Goal: Task Accomplishment & Management: Manage account settings

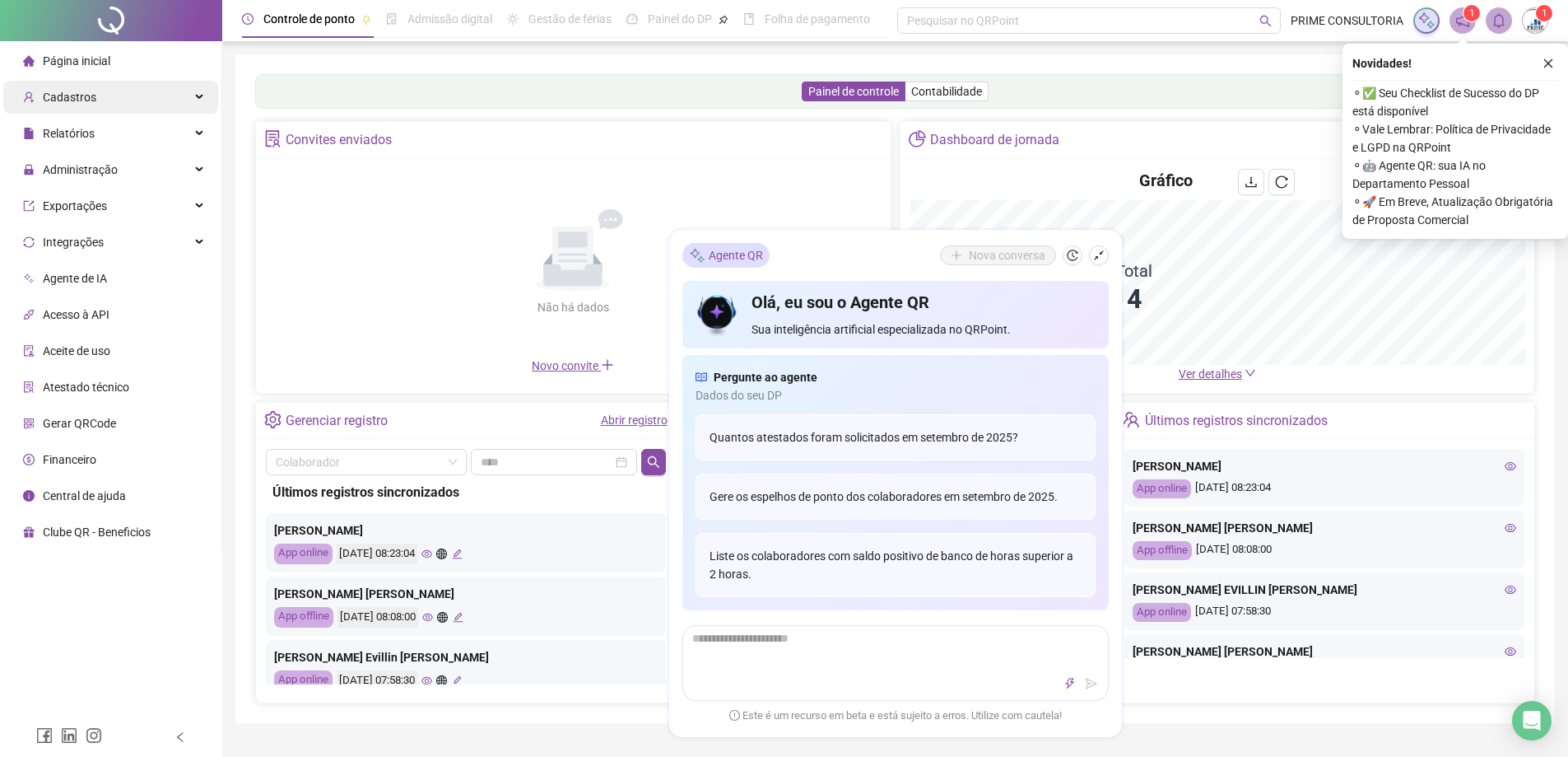
click at [107, 102] on div "Cadastros" at bounding box center [111, 97] width 215 height 33
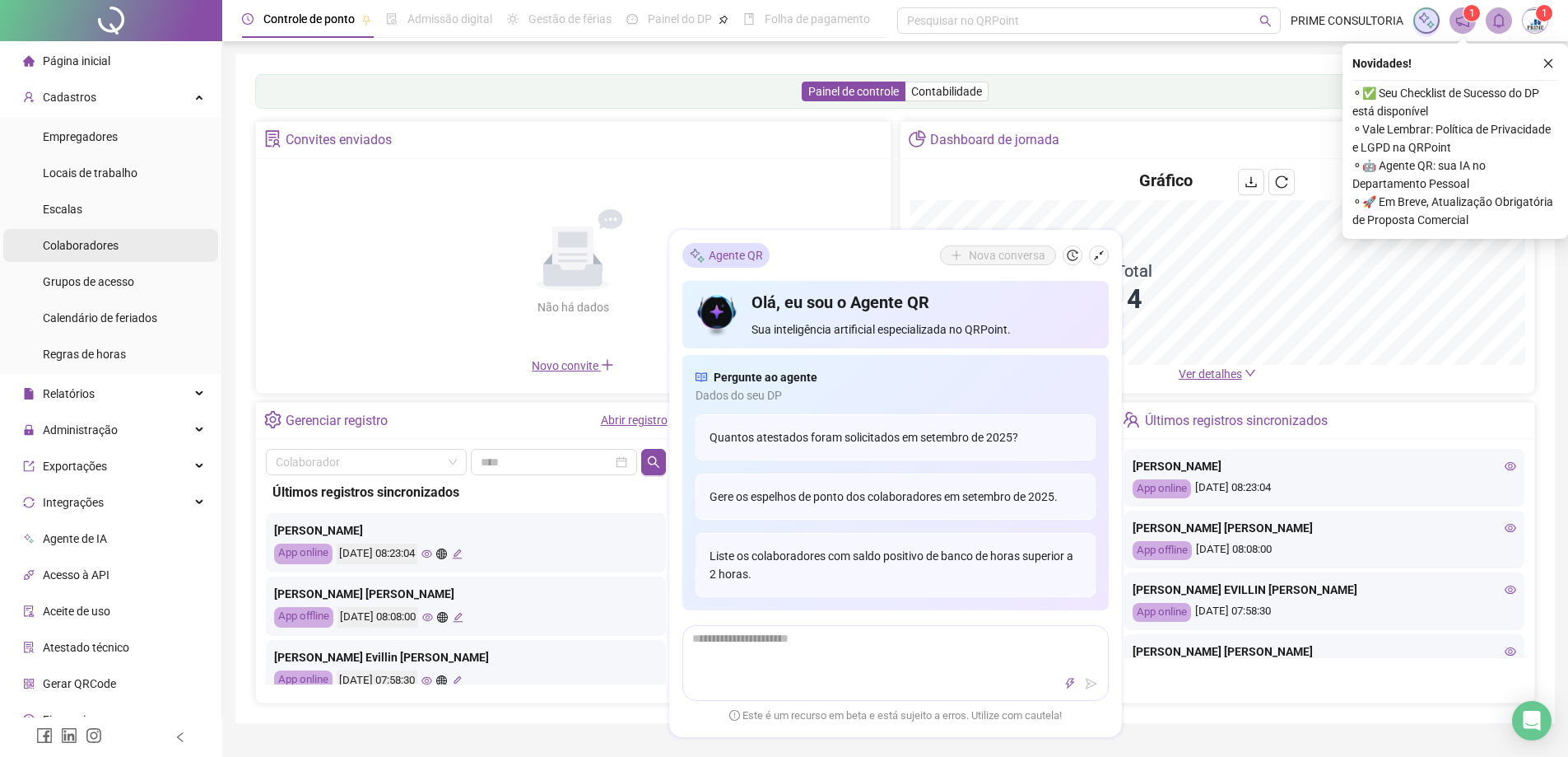
click at [106, 245] on span "Colaboradores" at bounding box center [81, 245] width 76 height 13
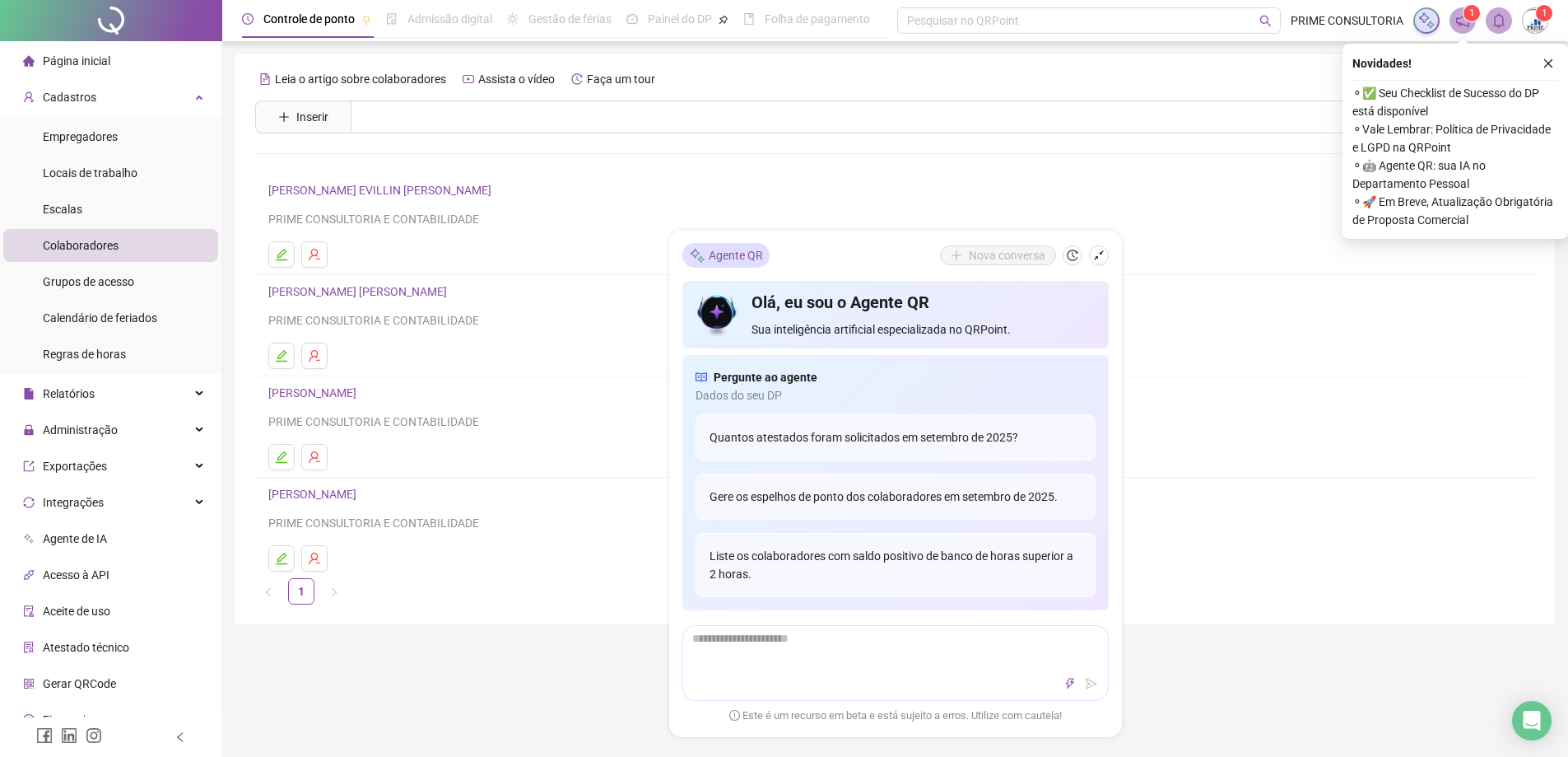
click at [1270, 420] on div "PRIME CONSULTORIA E CONTABILIDADE" at bounding box center [895, 422] width 1253 height 18
click at [1548, 65] on icon "close" at bounding box center [1548, 63] width 12 height 12
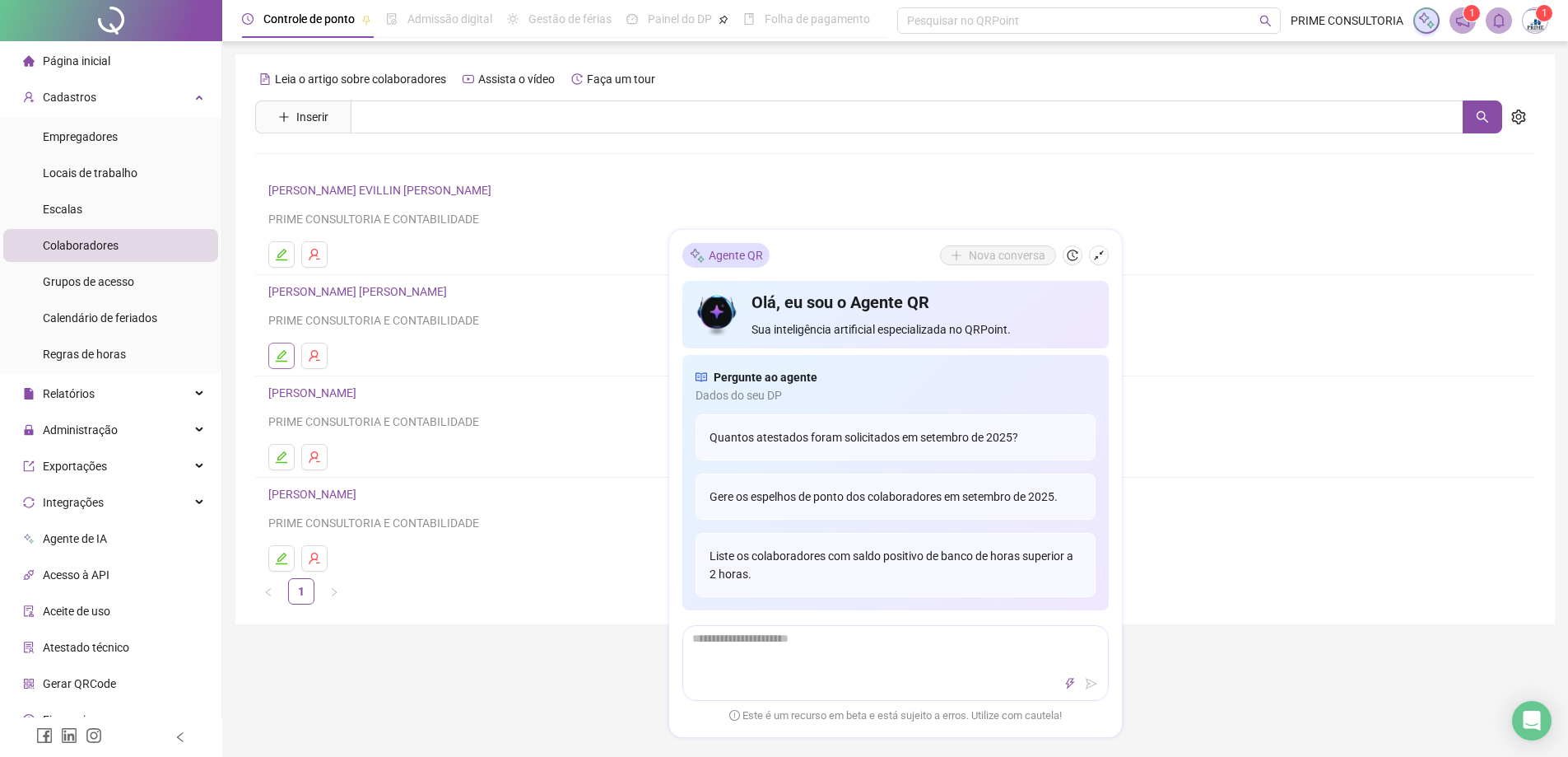
click at [283, 359] on icon "edit" at bounding box center [281, 355] width 13 height 13
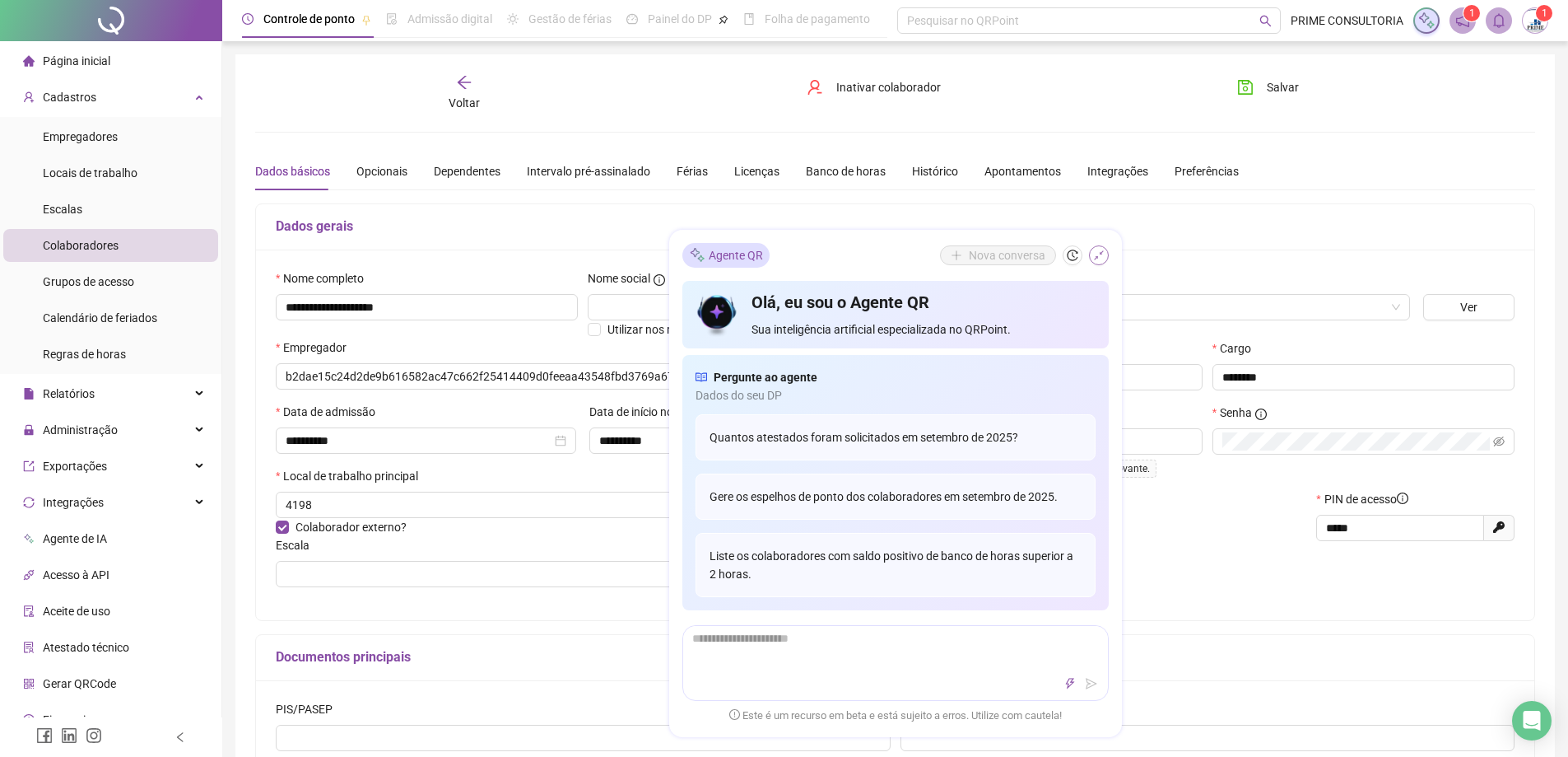
type input "**********"
click at [1101, 261] on button "button" at bounding box center [1099, 255] width 20 height 20
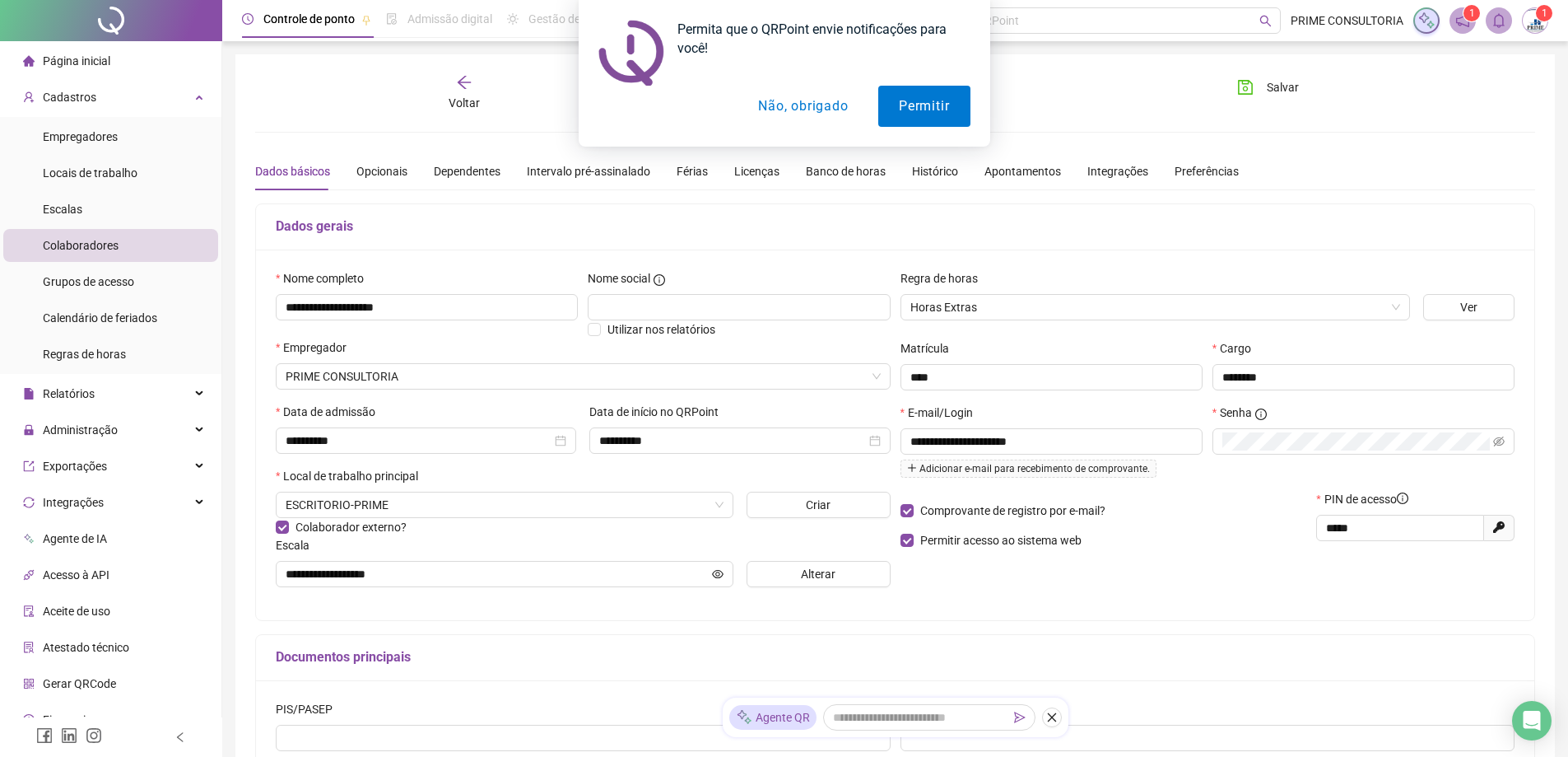
click at [827, 111] on button "Não, obrigado" at bounding box center [802, 106] width 131 height 41
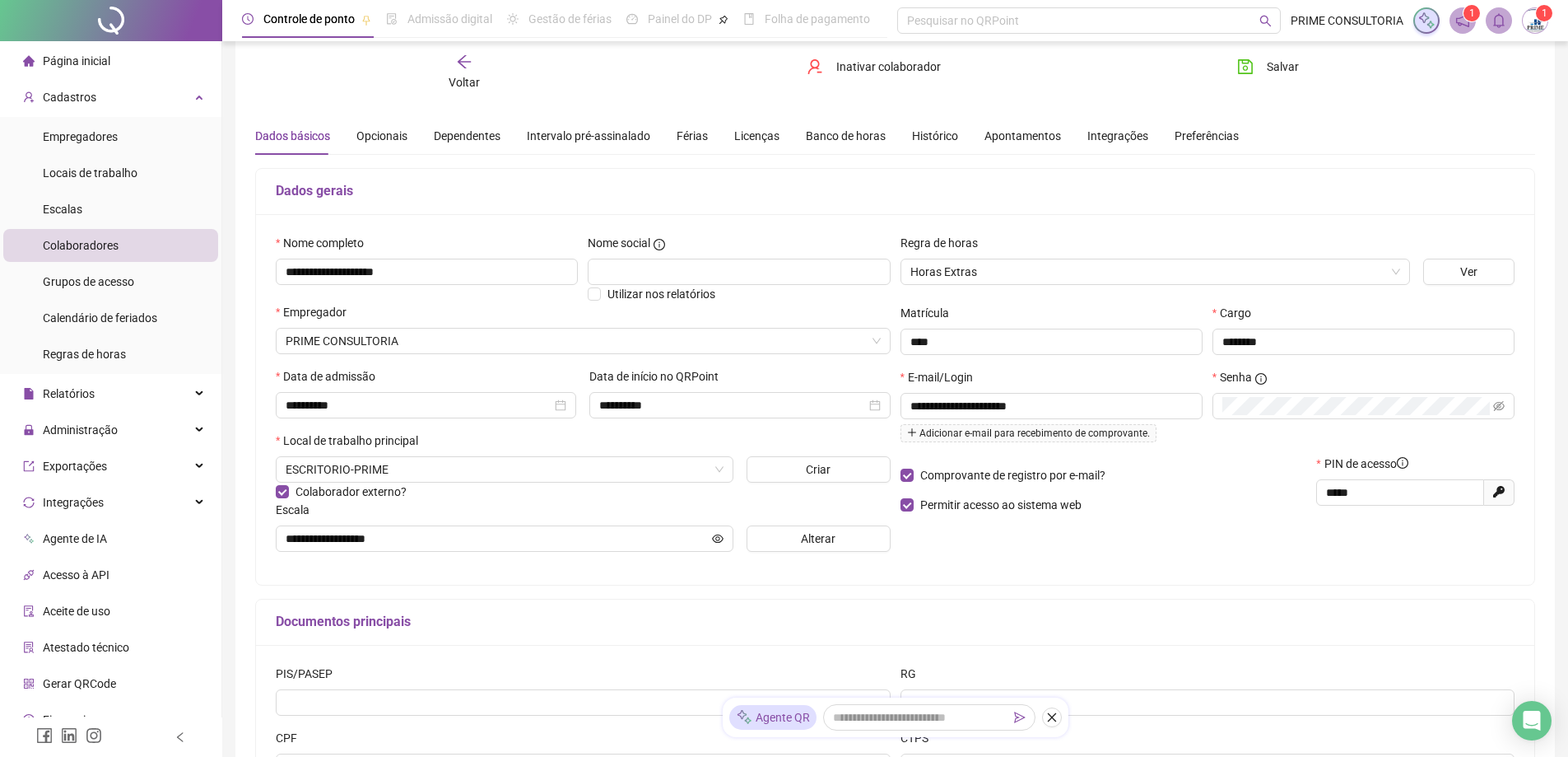
scroll to position [55, 0]
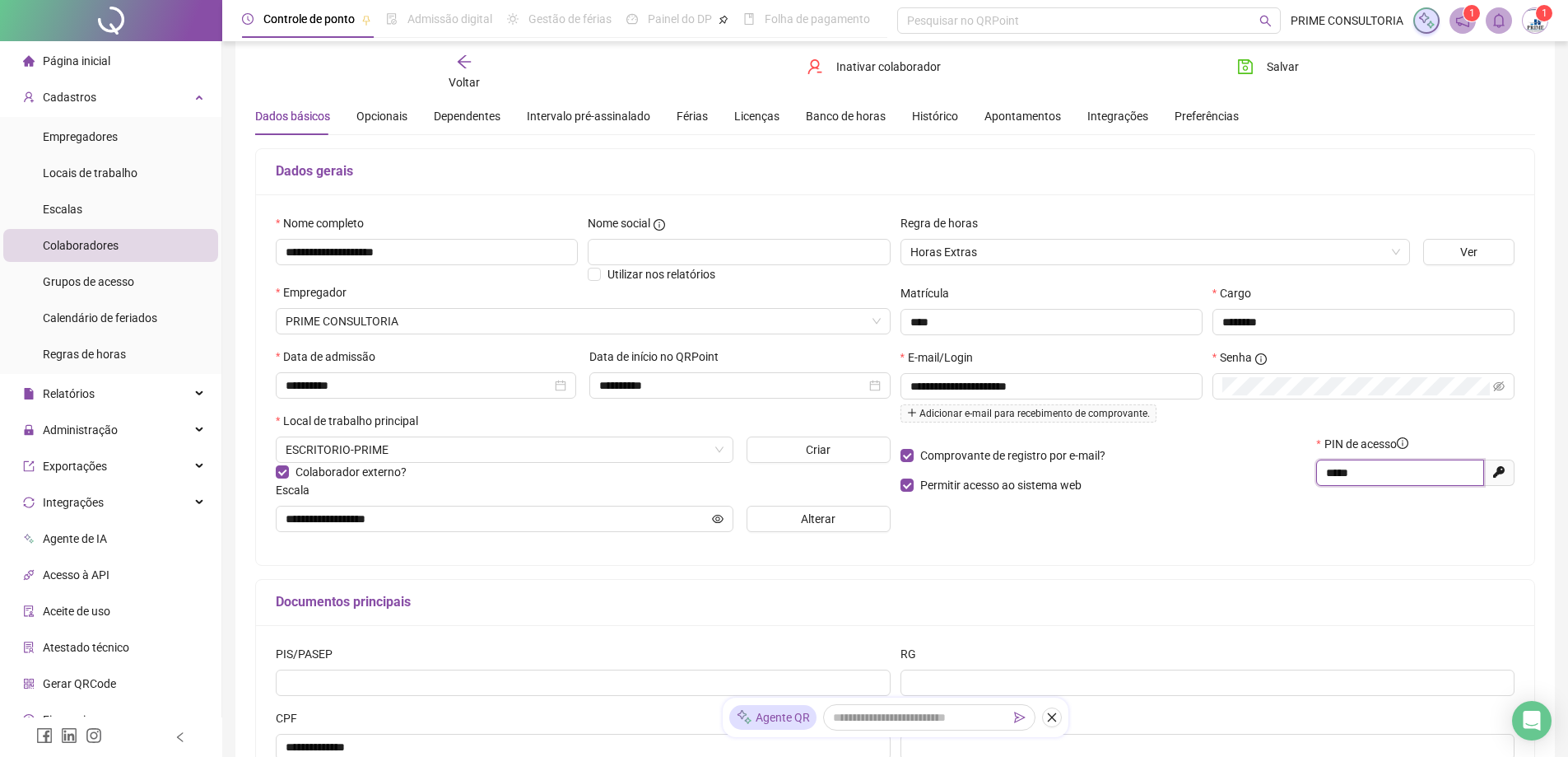
drag, startPoint x: 1363, startPoint y: 472, endPoint x: 1270, endPoint y: 488, distance: 94.4
click at [1271, 488] on div "Comprovante de registro por e-mail? Permitir acesso ao sistema web PIN de acess…" at bounding box center [1208, 470] width 625 height 70
